Goal: Task Accomplishment & Management: Complete application form

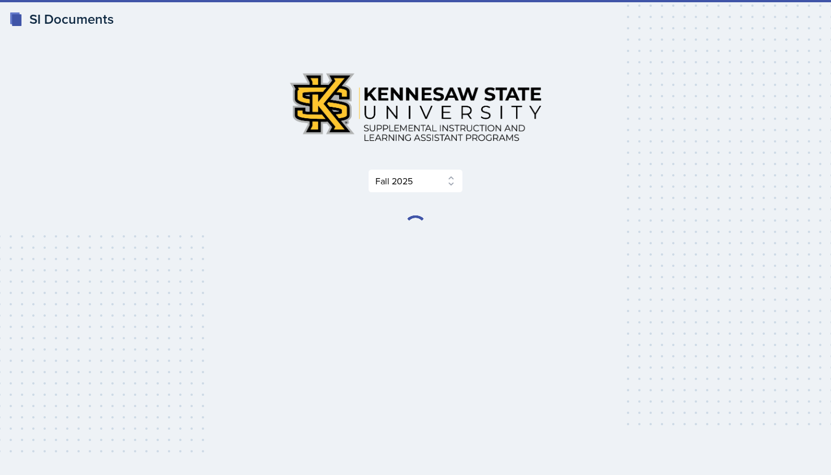
select select "2bed604d-1099-4043-b1bc-2365e8740244"
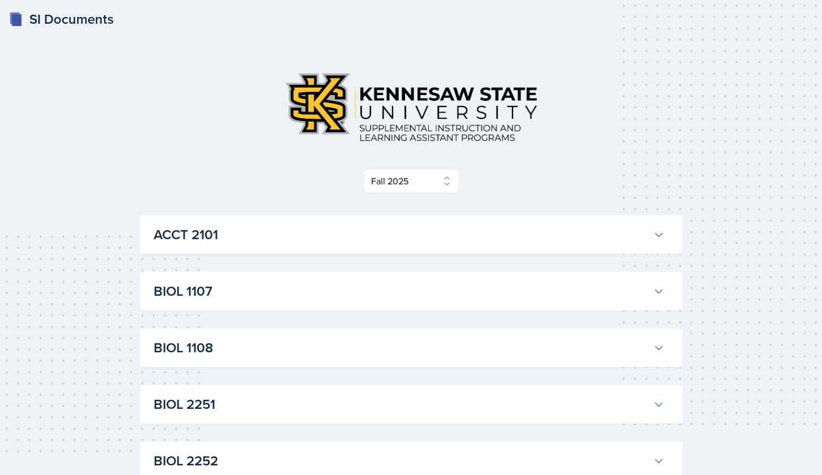
click at [571, 222] on div "ACCT 2101 Landrea Bishop Professor: Stephanie Miller Export to Google Calendar …" at bounding box center [411, 234] width 543 height 38
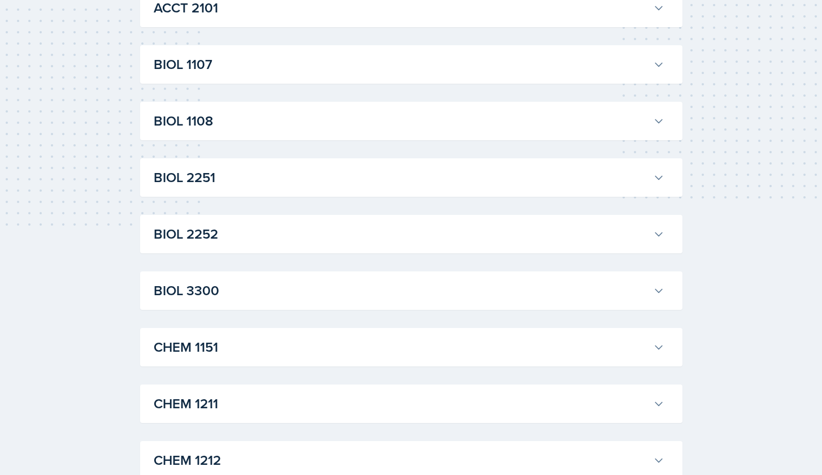
scroll to position [323, 0]
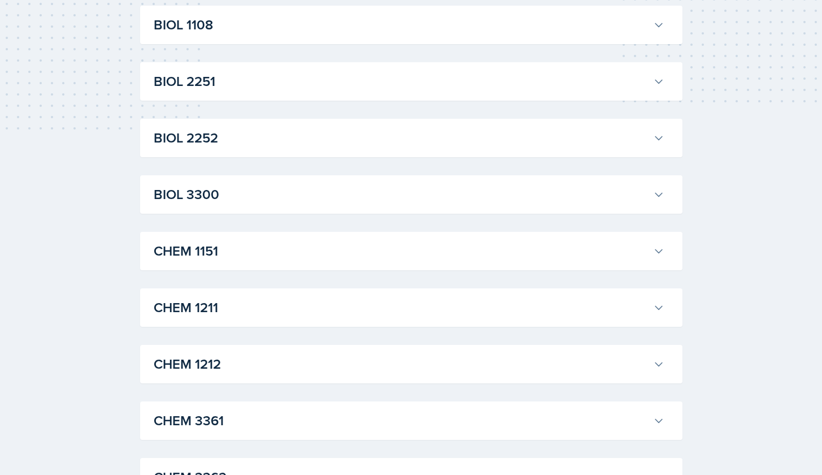
click at [558, 302] on h3 "CHEM 1211" at bounding box center [401, 307] width 495 height 20
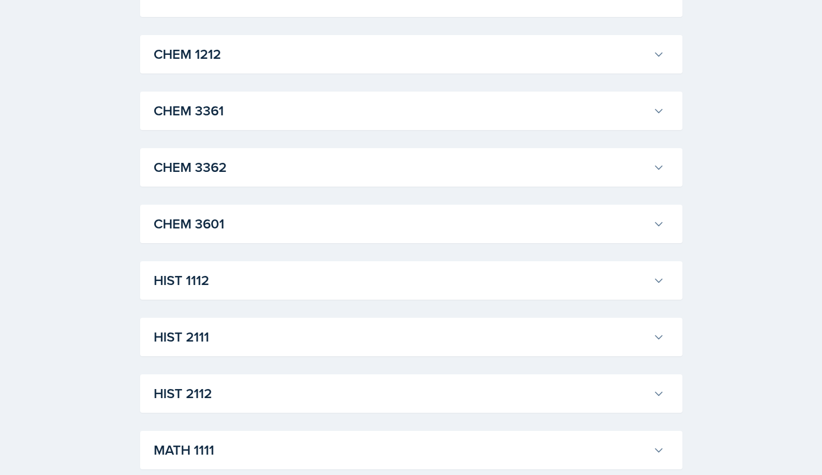
scroll to position [2762, 0]
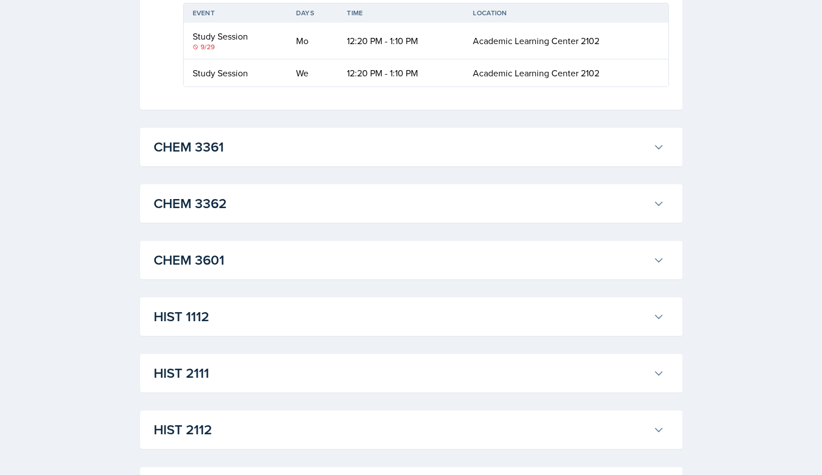
scroll to position [3068, 0]
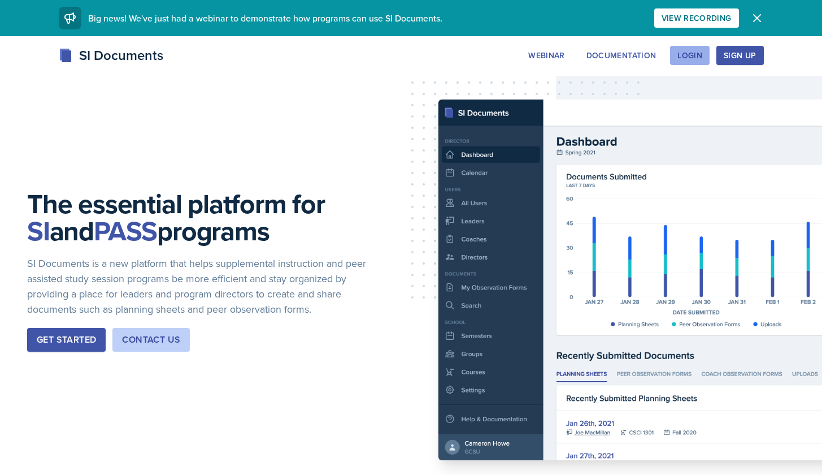
click at [691, 51] on div "Login" at bounding box center [690, 55] width 25 height 9
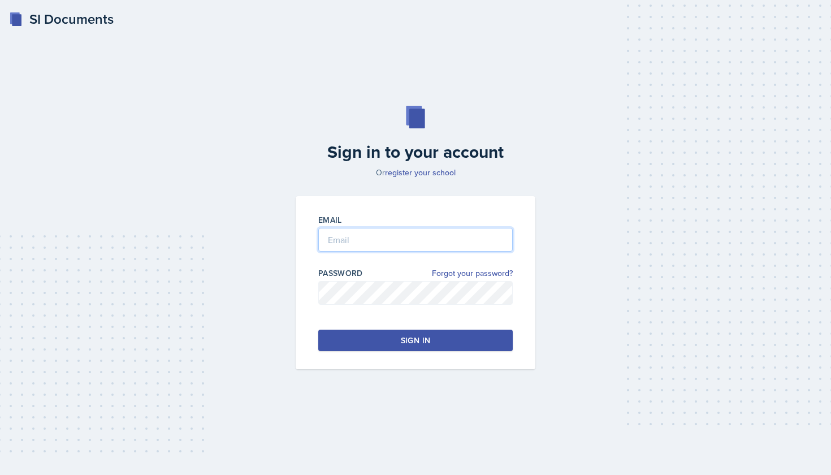
type input "[EMAIL_ADDRESS][DOMAIN_NAME]"
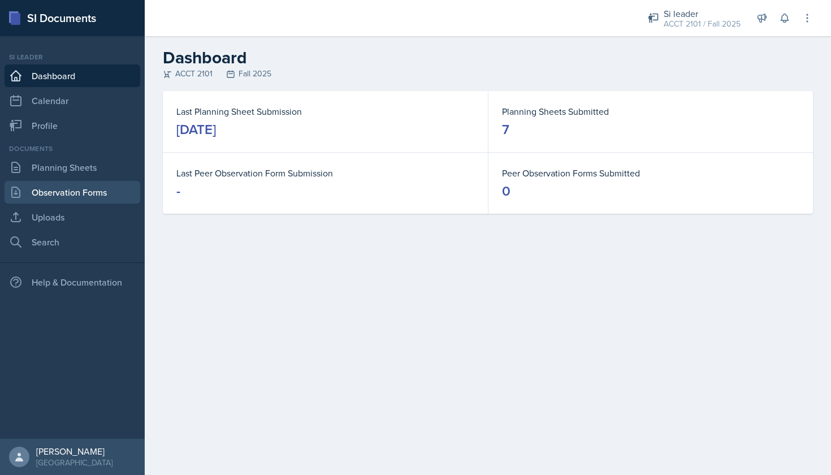
click at [93, 196] on link "Observation Forms" at bounding box center [73, 192] width 136 height 23
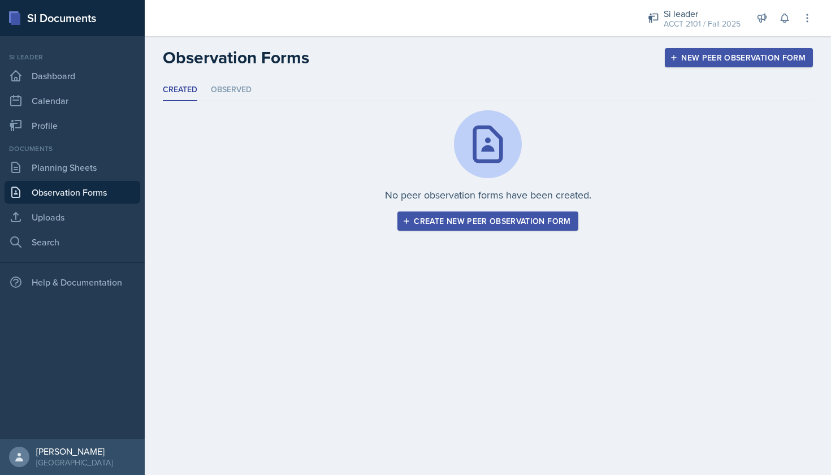
click at [521, 228] on button "Create new peer observation form" at bounding box center [487, 220] width 180 height 19
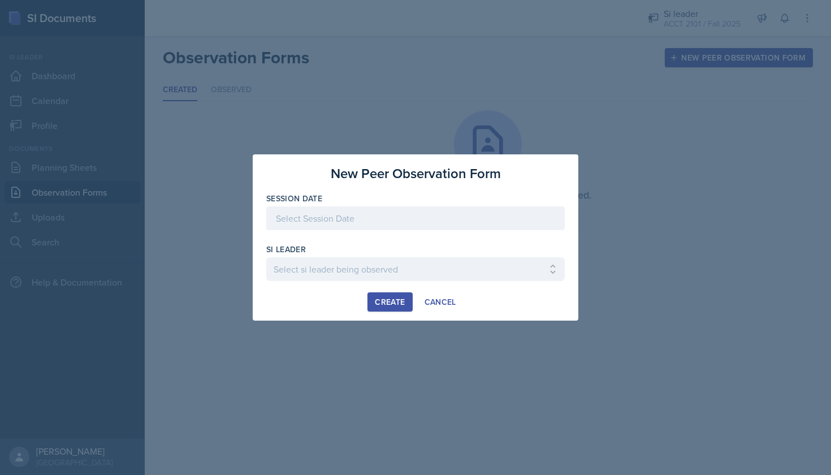
click at [448, 221] on div at bounding box center [415, 218] width 298 height 24
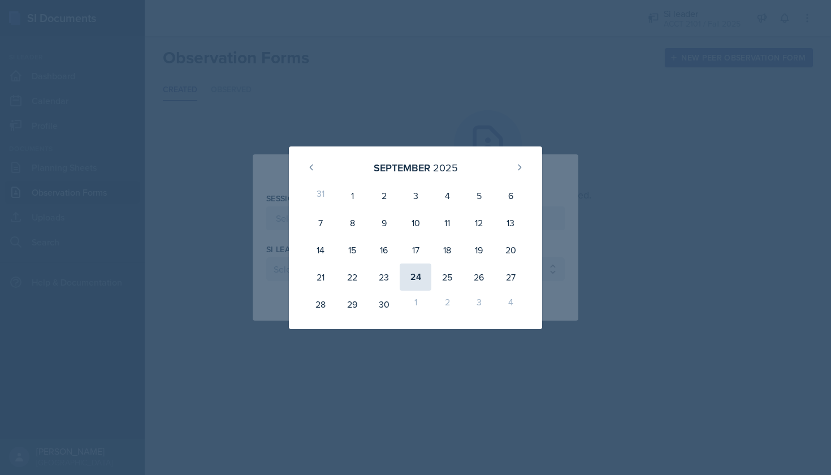
click at [417, 278] on div "24" at bounding box center [416, 276] width 32 height 27
type input "[DATE]"
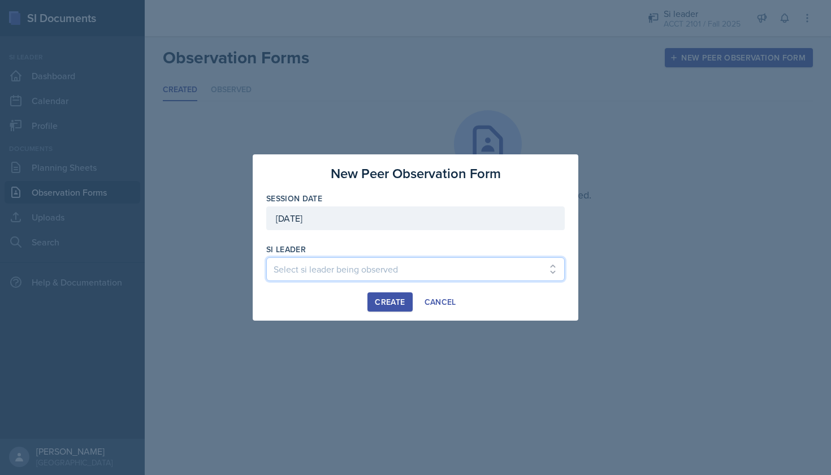
select select "6b02eb4e-9604-43c9-84ac-fc8d99a6734a"
click at [402, 298] on div "Create" at bounding box center [390, 301] width 30 height 9
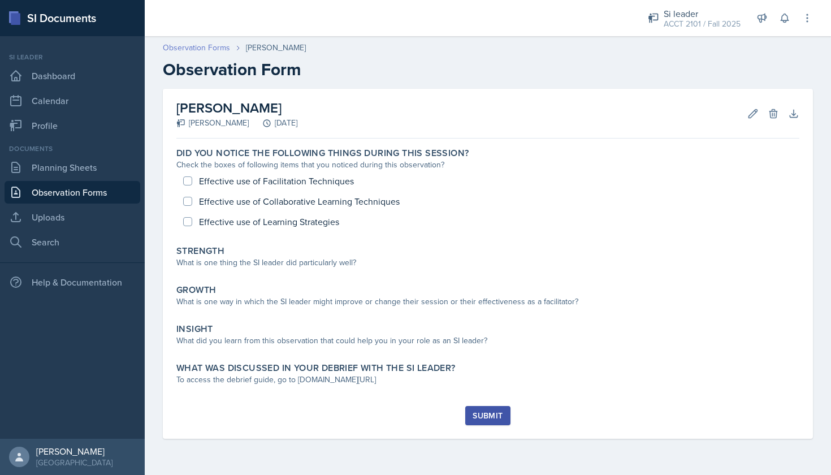
click at [197, 48] on link "Observation Forms" at bounding box center [196, 48] width 67 height 12
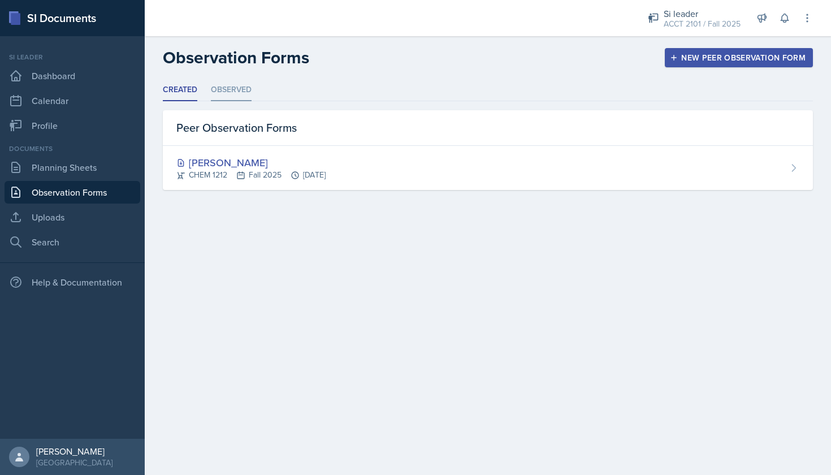
click at [233, 95] on li "Observed" at bounding box center [231, 90] width 41 height 22
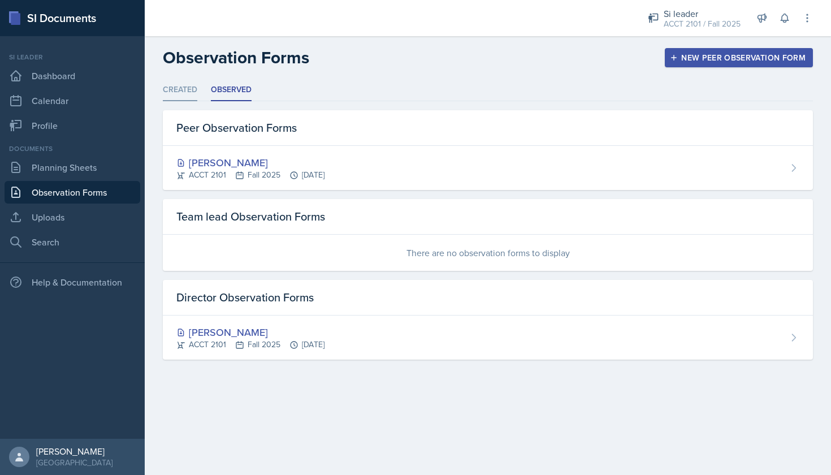
click at [188, 100] on li "Created" at bounding box center [180, 90] width 34 height 22
